Goal: Task Accomplishment & Management: Manage account settings

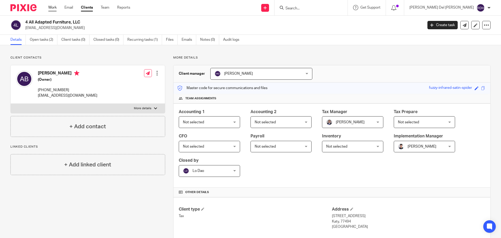
click at [51, 7] on link "Work" at bounding box center [52, 7] width 8 height 5
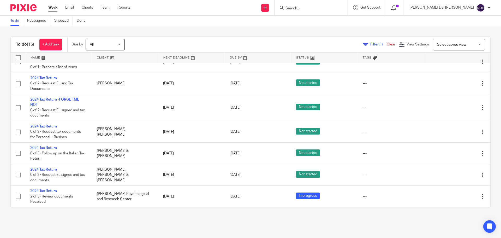
scroll to position [26, 0]
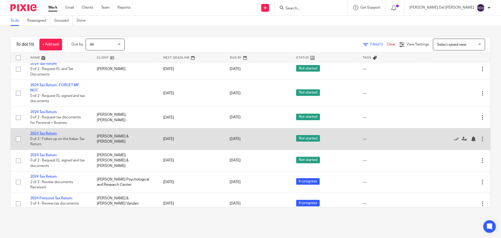
click at [46, 133] on link "2024 Tax Return" at bounding box center [43, 134] width 27 height 4
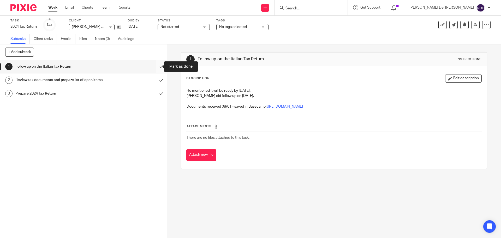
click at [155, 67] on input "submit" at bounding box center [83, 66] width 167 height 13
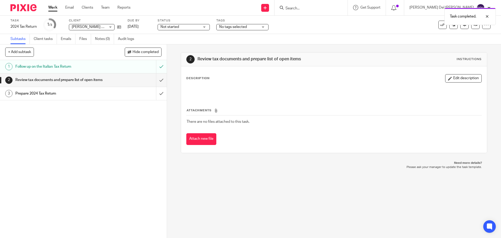
click at [100, 68] on h1 "Follow up on the Italian Tax Return" at bounding box center [60, 67] width 90 height 8
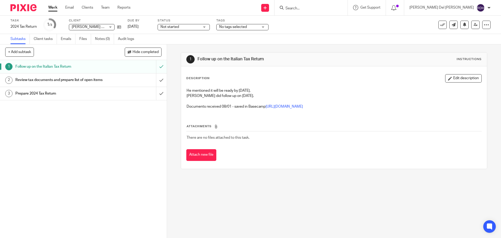
click at [94, 84] on h1 "Review tax documents and prepare list of open items" at bounding box center [60, 80] width 90 height 8
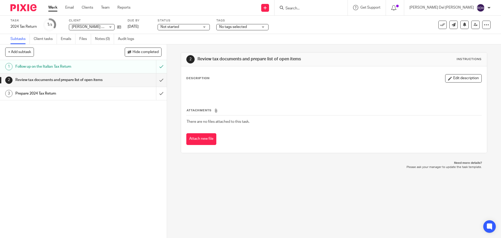
click at [53, 7] on link "Work" at bounding box center [52, 7] width 9 height 5
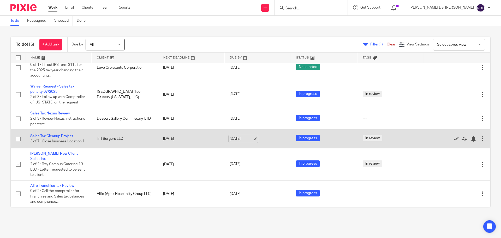
scroll to position [238, 0]
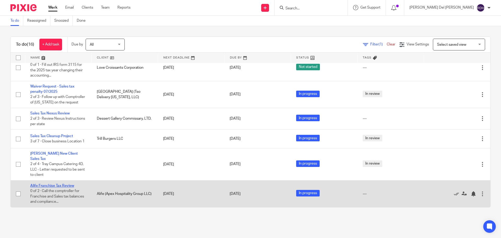
click at [48, 184] on link "Alife Franchise Tax Review" at bounding box center [52, 186] width 44 height 4
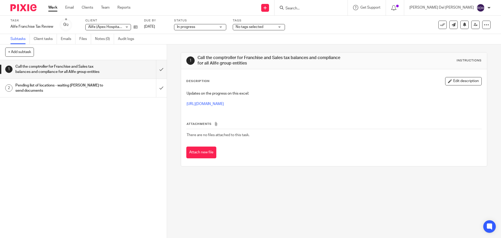
click at [244, 27] on span "No tags selected" at bounding box center [250, 27] width 28 height 4
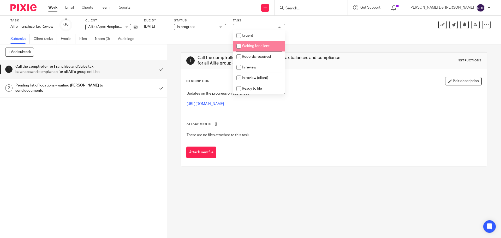
click at [257, 48] on li "Waiting for client" at bounding box center [259, 46] width 52 height 11
checkbox input "true"
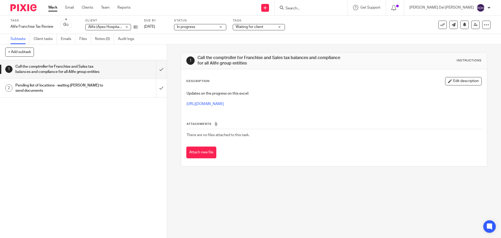
click at [313, 28] on div "Task Alife Franchise Tax Review Save Alife Franchise Tax Review 0 /2 Client Ali…" at bounding box center [210, 25] width 400 height 13
click at [54, 9] on link "Work" at bounding box center [52, 7] width 9 height 5
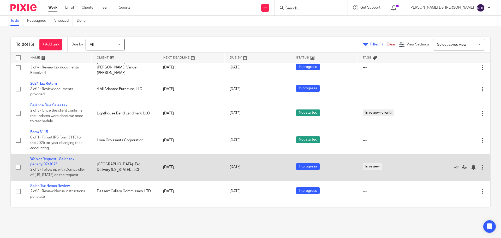
scroll to position [159, 0]
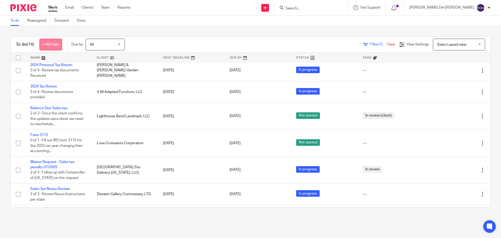
click at [49, 46] on link "+ Add task" at bounding box center [50, 45] width 23 height 12
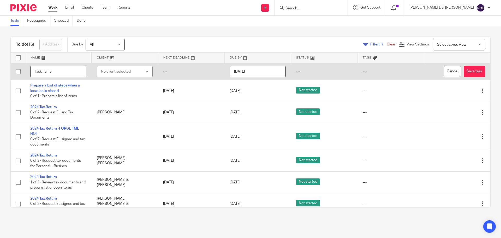
click at [53, 71] on input "text" at bounding box center [58, 72] width 56 height 12
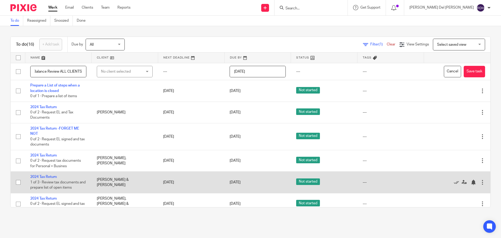
scroll to position [0, 34]
type input "Sales Tax 07-2025 Balance Review ALL CLIENTS"
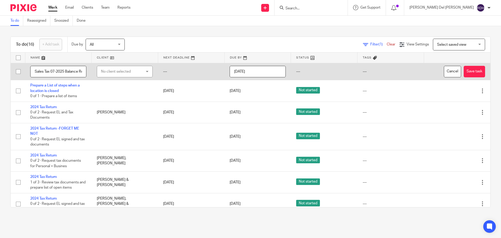
click at [260, 69] on input "[DATE]" at bounding box center [258, 72] width 56 height 12
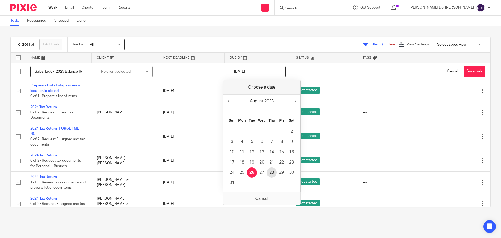
type input "2025-08-28"
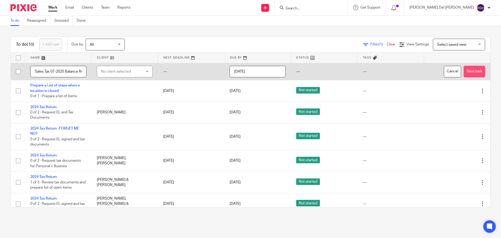
click at [464, 73] on button "Save task" at bounding box center [474, 72] width 21 height 12
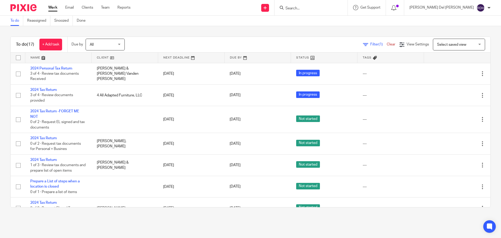
click at [57, 8] on link "Work" at bounding box center [52, 7] width 9 height 5
click at [49, 45] on link "+ Add task" at bounding box center [50, 45] width 23 height 12
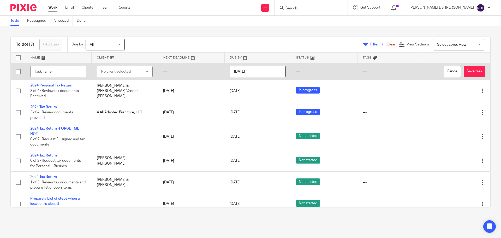
click at [237, 73] on input "[DATE]" at bounding box center [258, 72] width 56 height 12
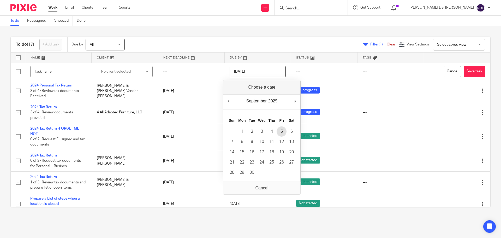
type input "2025-09-05"
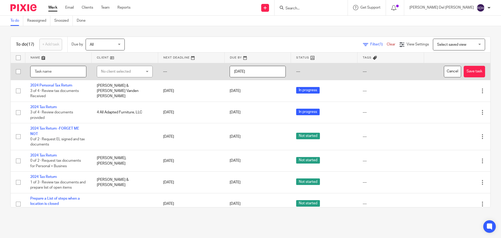
click at [65, 71] on input "text" at bounding box center [58, 72] width 56 height 12
click at [74, 72] on input "Follow up" at bounding box center [58, 72] width 56 height 12
type input "Follow up 1040 Clients pending to send tax documents"
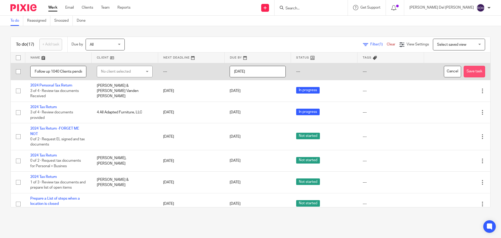
click at [466, 72] on button "Save task" at bounding box center [474, 72] width 21 height 12
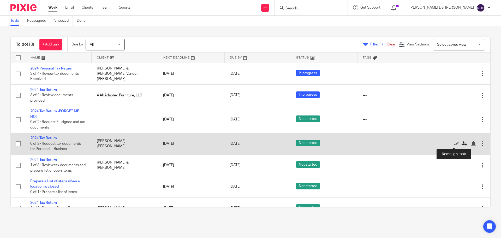
click at [462, 143] on icon at bounding box center [464, 143] width 5 height 5
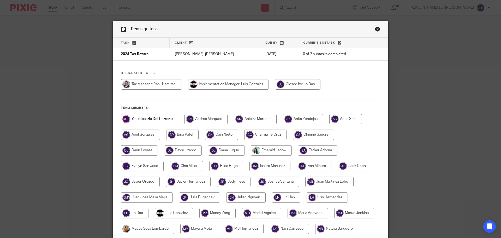
click at [253, 101] on div "Designated Roles Team members" at bounding box center [250, 178] width 275 height 215
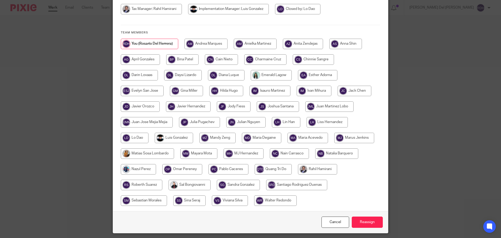
scroll to position [78, 0]
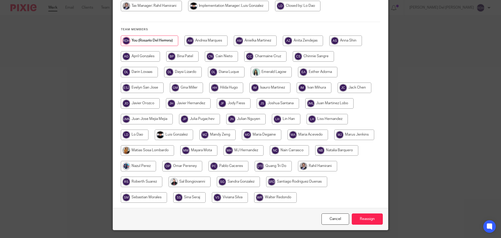
click at [248, 169] on input "radio" at bounding box center [229, 166] width 40 height 10
radio input "true"
click at [365, 220] on input "Reassign" at bounding box center [367, 218] width 31 height 11
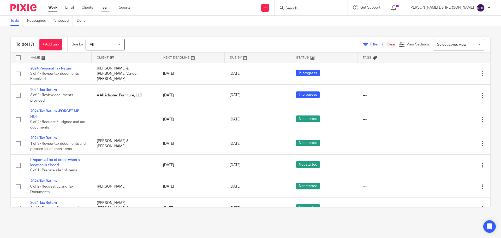
click at [107, 6] on link "Team" at bounding box center [105, 7] width 9 height 5
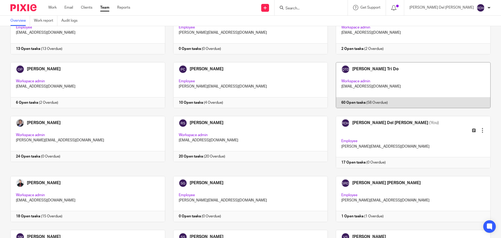
scroll to position [757, 0]
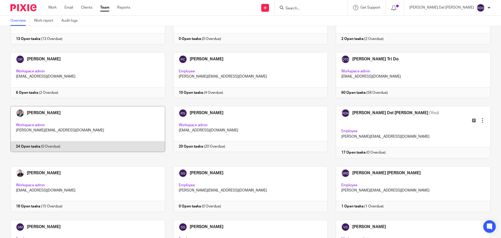
click at [46, 112] on link at bounding box center [83, 132] width 163 height 52
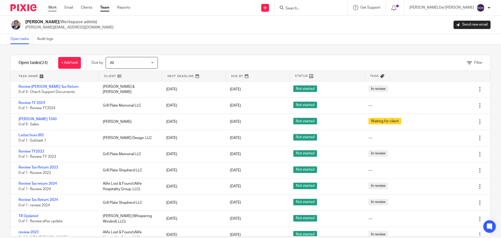
click at [54, 6] on link "Work" at bounding box center [52, 7] width 8 height 5
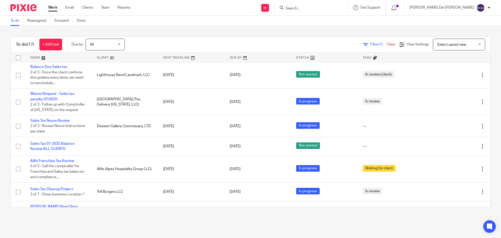
scroll to position [209, 0]
